Goal: Task Accomplishment & Management: Complete application form

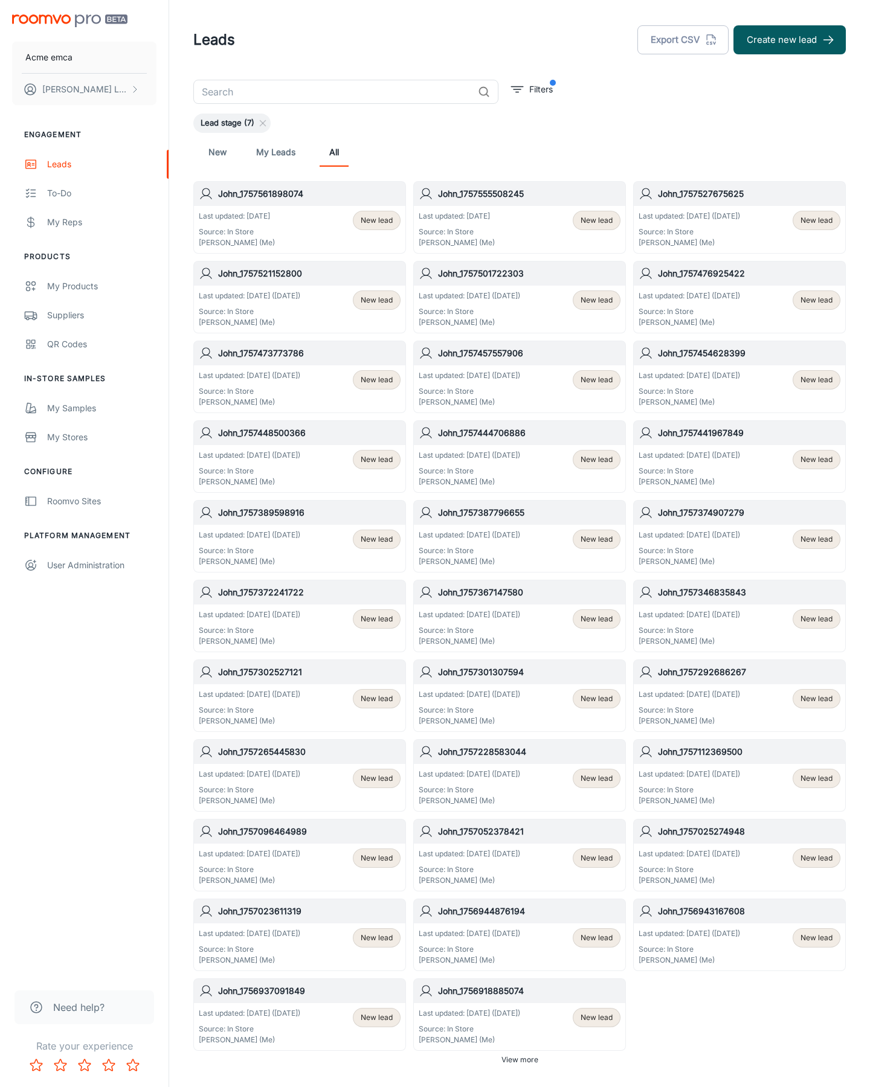
click at [789, 40] on button "Create new lead" at bounding box center [789, 39] width 112 height 29
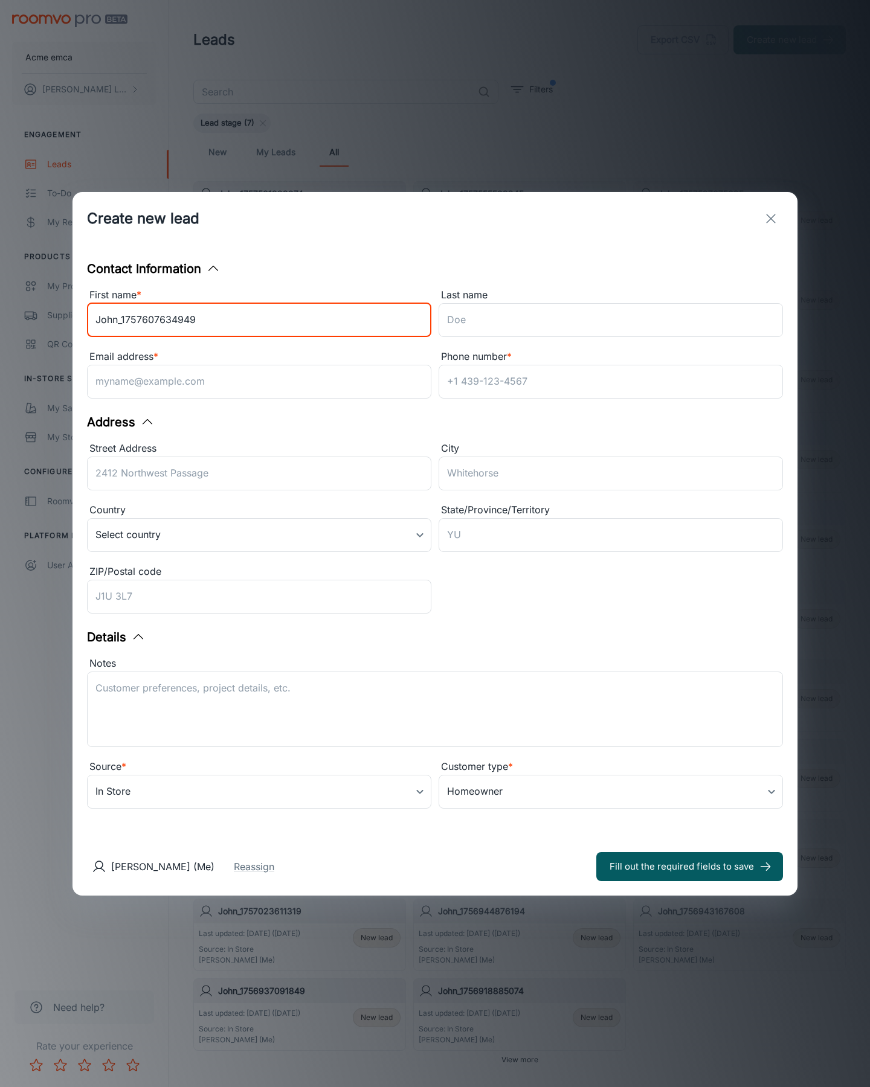
type input "John_1757607634949"
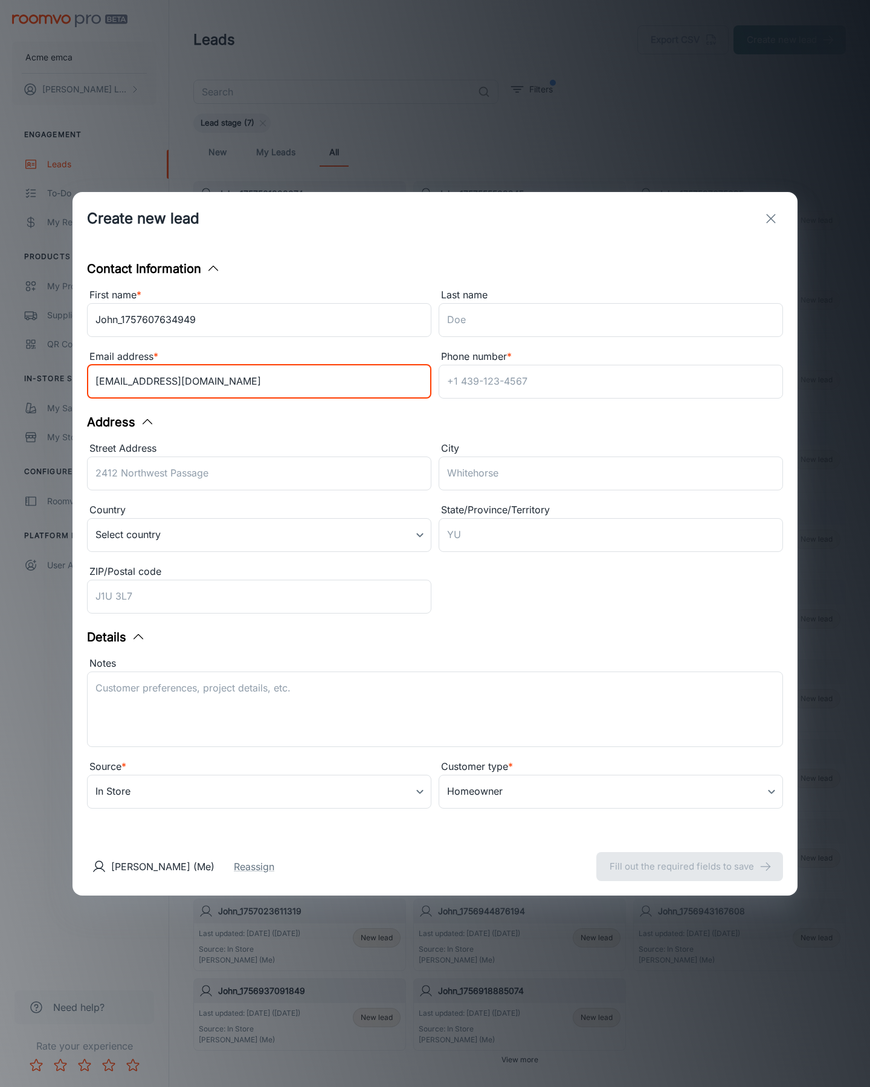
type input "[EMAIL_ADDRESS][DOMAIN_NAME]"
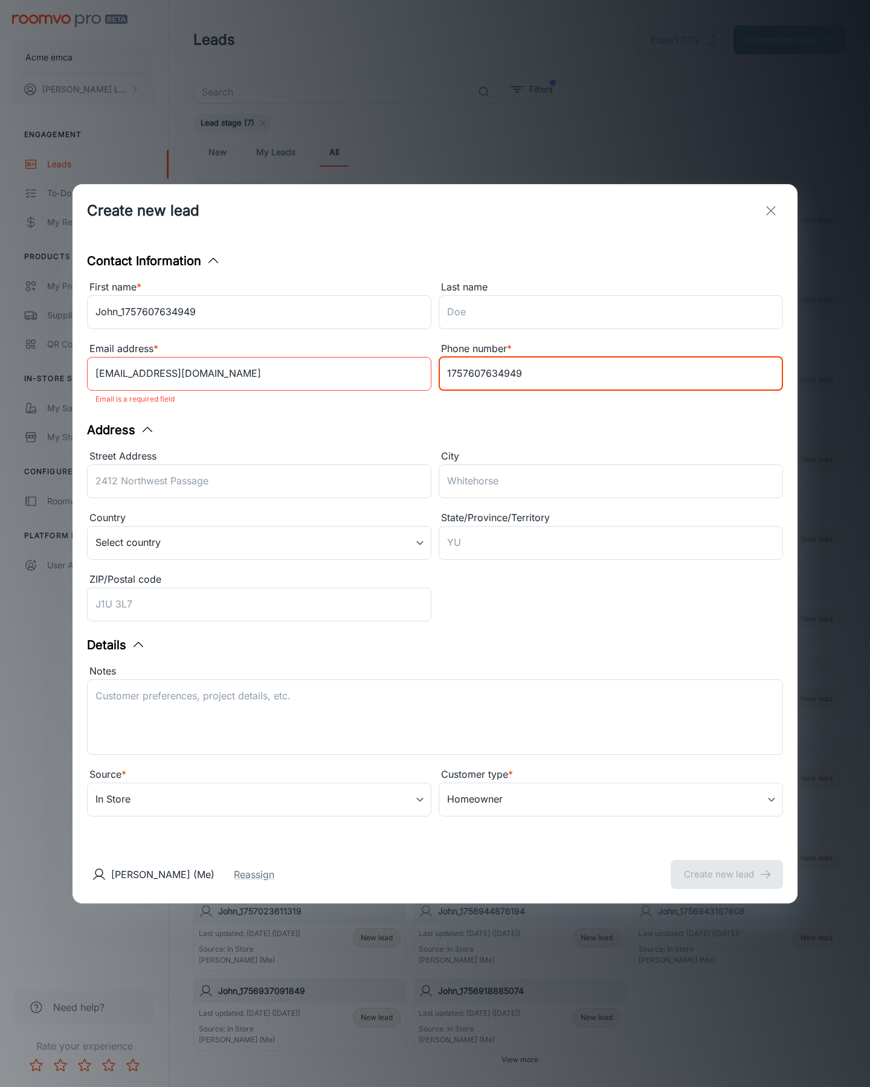
type input "1757607634949"
click at [727, 866] on button "Create new lead" at bounding box center [726, 874] width 112 height 29
